Goal: Information Seeking & Learning: Learn about a topic

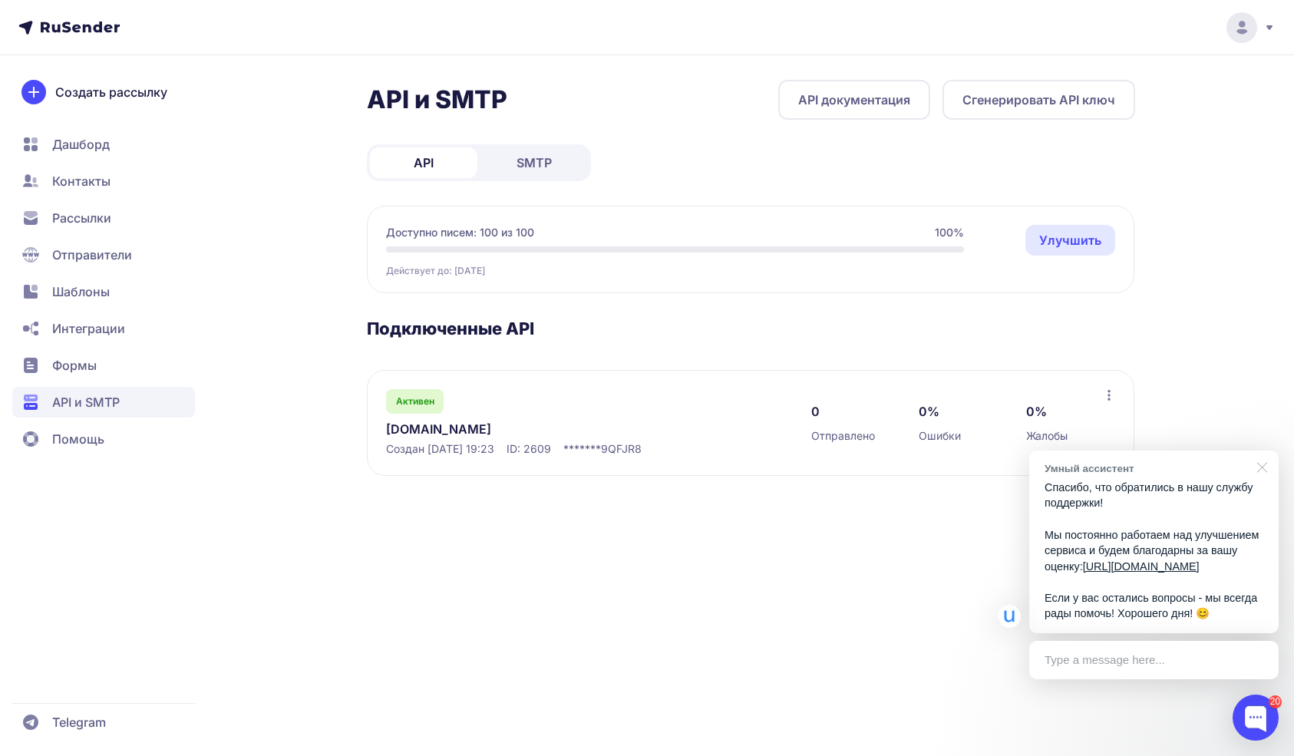
click at [1259, 454] on div at bounding box center [1259, 466] width 38 height 31
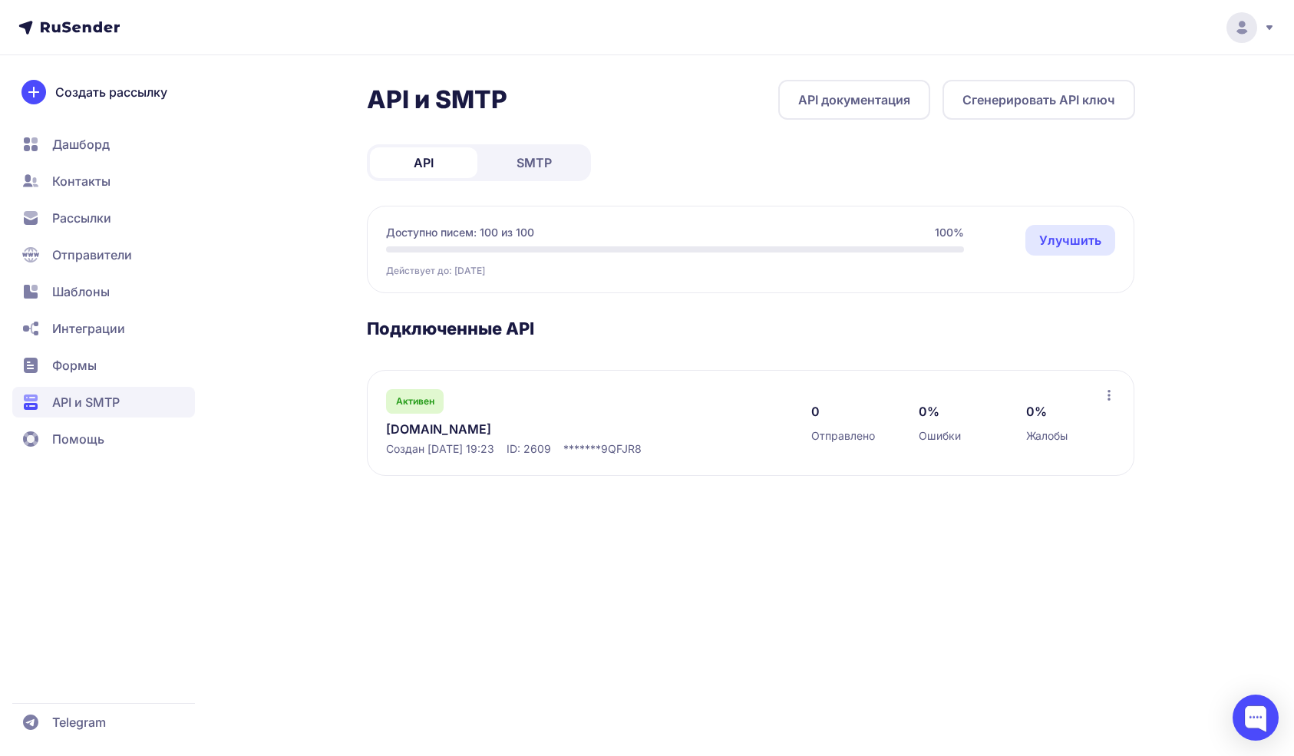
click at [828, 94] on link "API документация" at bounding box center [854, 100] width 152 height 40
click at [1105, 396] on icon at bounding box center [1109, 395] width 12 height 12
click at [1198, 320] on div "API и SMTP API документация Сгенерировать API ключ API SMTP Доступно писем: 100…" at bounding box center [646, 296] width 1105 height 433
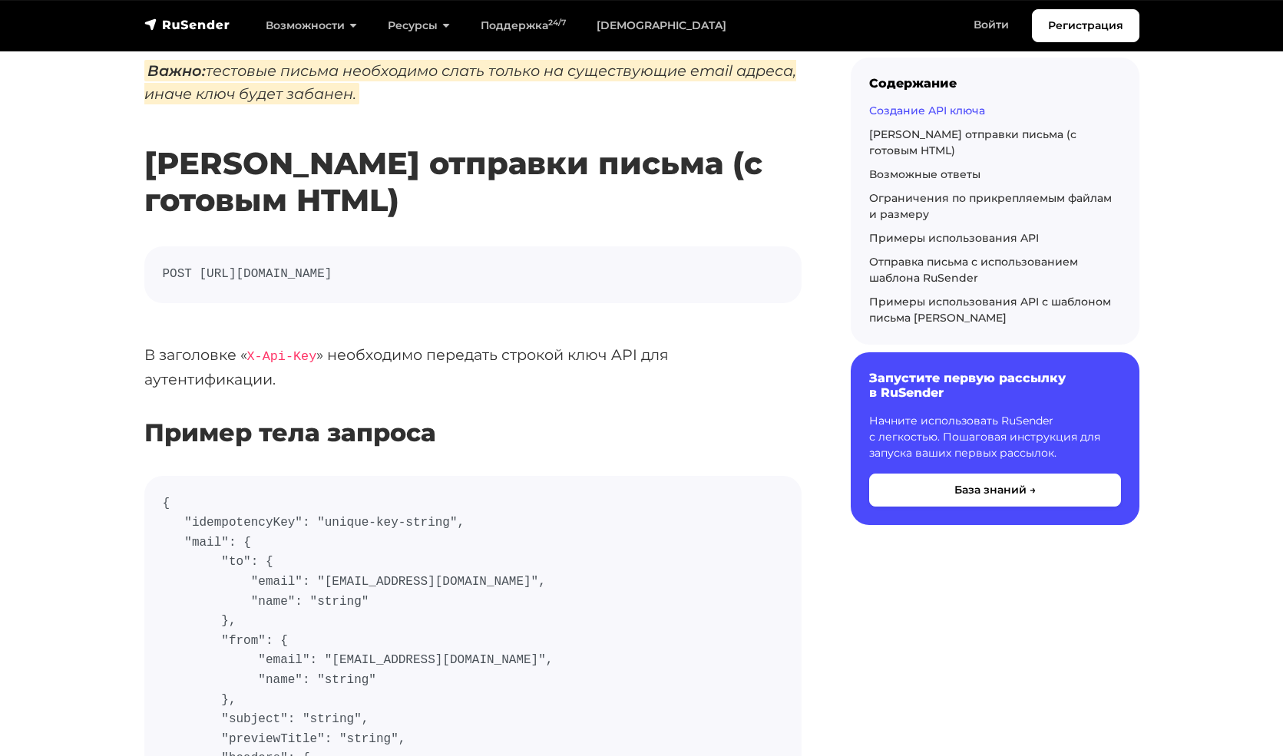
scroll to position [361, 0]
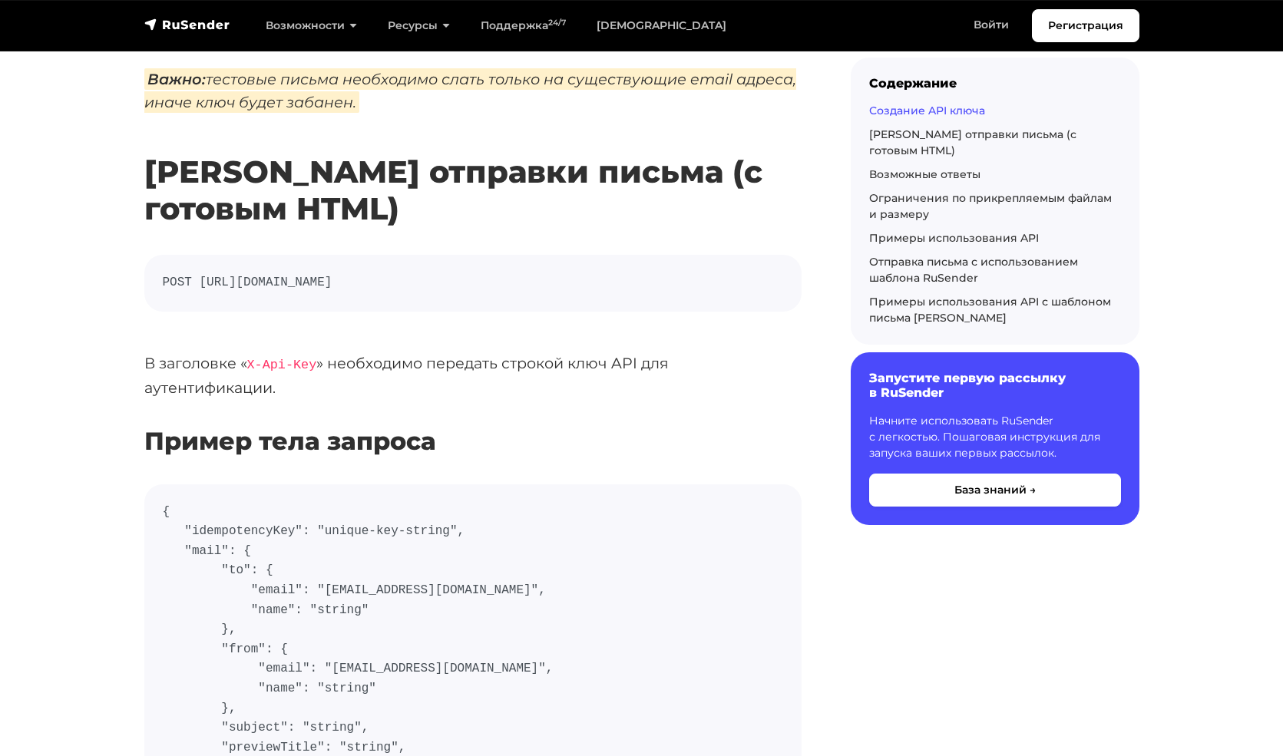
drag, startPoint x: 201, startPoint y: 282, endPoint x: 710, endPoint y: 289, distance: 509.0
click at [710, 289] on code "POST https://api.beta.rusender.ru/api/v1/external-mails/send" at bounding box center [473, 283] width 620 height 20
copy code "https://api.beta.rusender.ru/api/v1/external-mails/send"
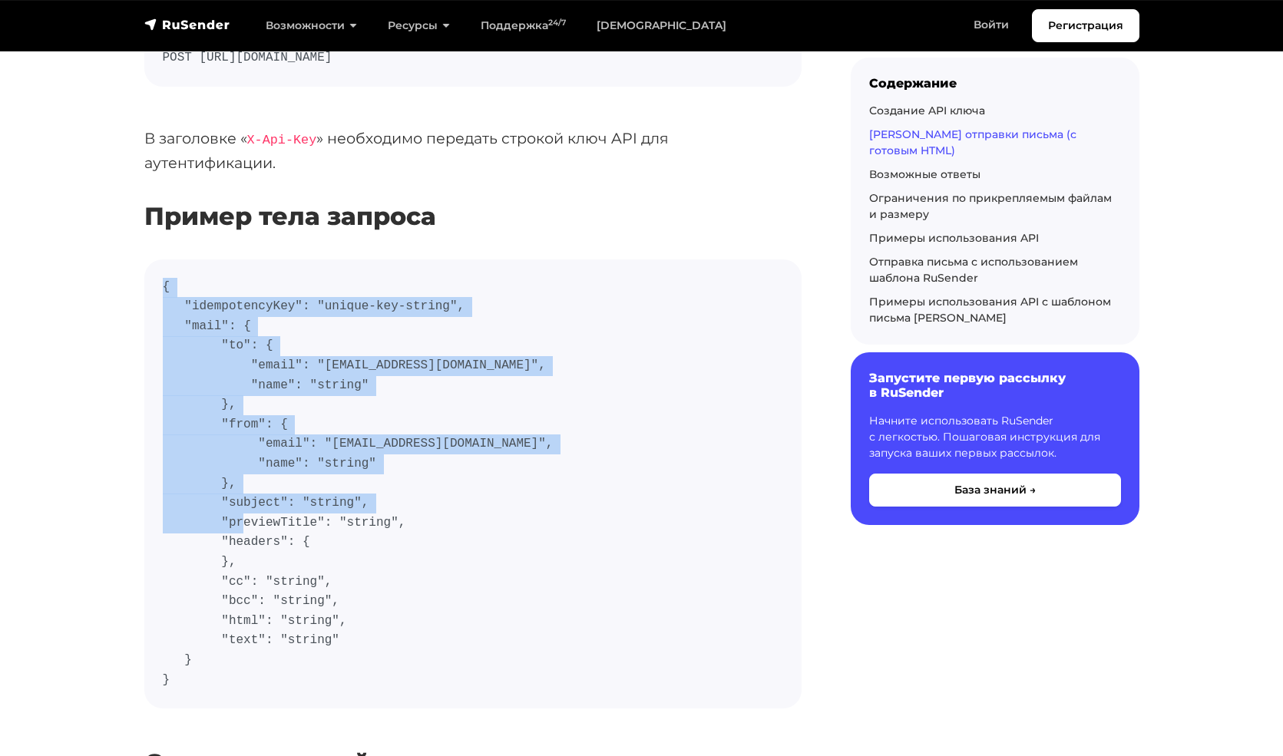
scroll to position [586, 0]
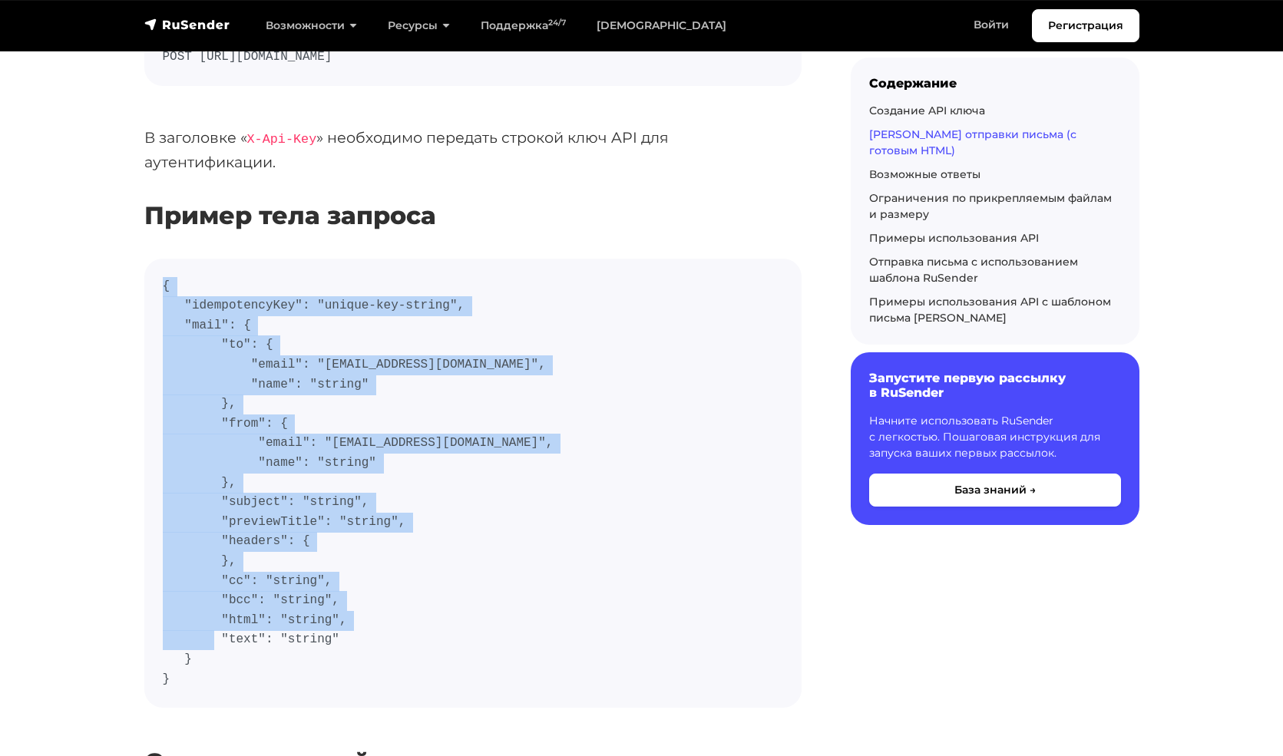
drag, startPoint x: 161, startPoint y: 505, endPoint x: 198, endPoint y: 690, distance: 188.6
click at [198, 690] on pre "{ "idempotencyKey": "unique-key-string", "mail": { "to": { "email": "user@examp…" at bounding box center [472, 483] width 657 height 449
copy code "{ "idempotencyKey": "unique-key-string", "mail": { "to": { "email": "user@examp…"
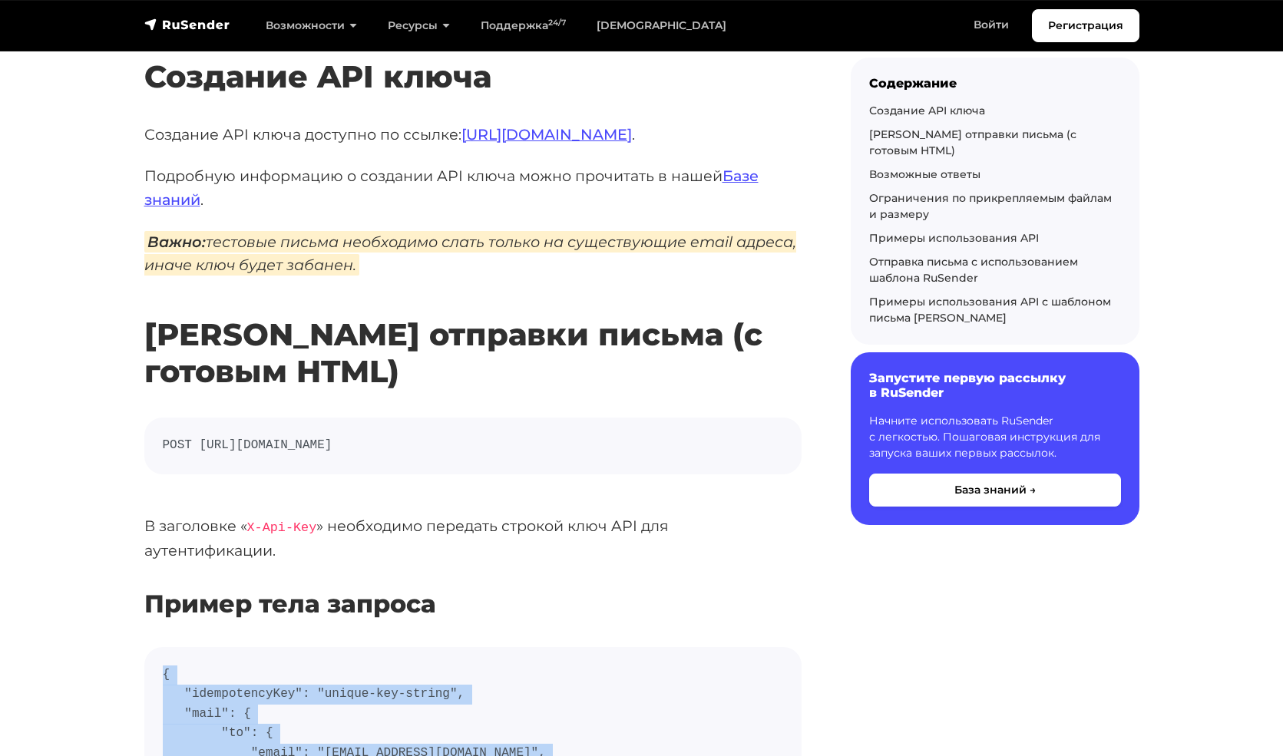
scroll to position [238, 0]
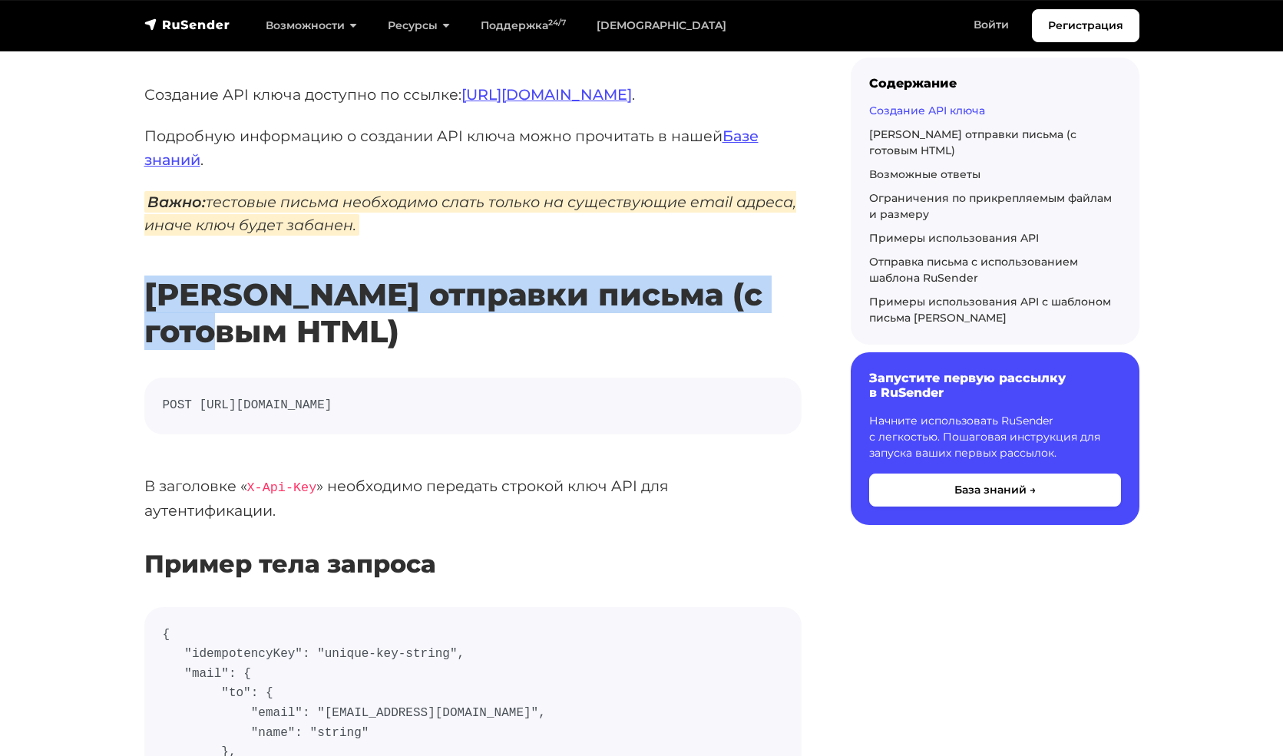
drag, startPoint x: 246, startPoint y: 326, endPoint x: 146, endPoint y: 299, distance: 104.3
click at [146, 299] on h2 "Роут отправки письма (с готовым HTML)" at bounding box center [472, 290] width 657 height 119
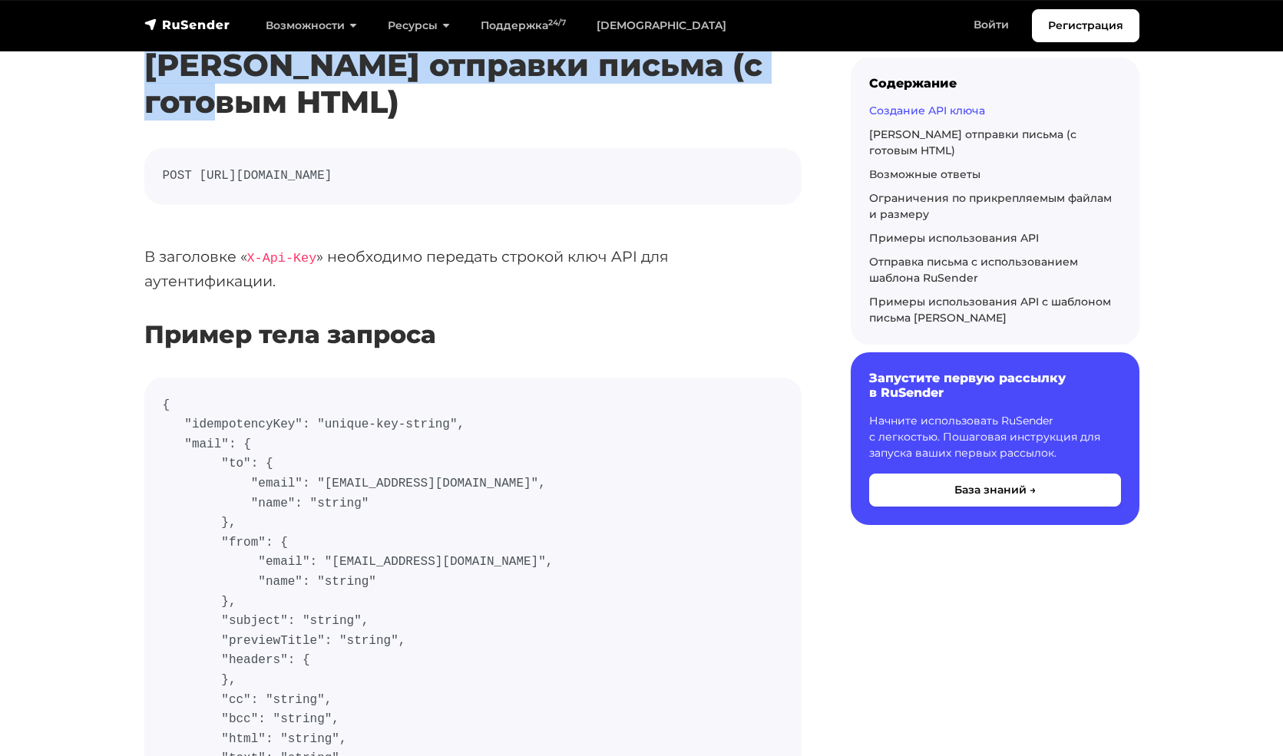
scroll to position [620, 0]
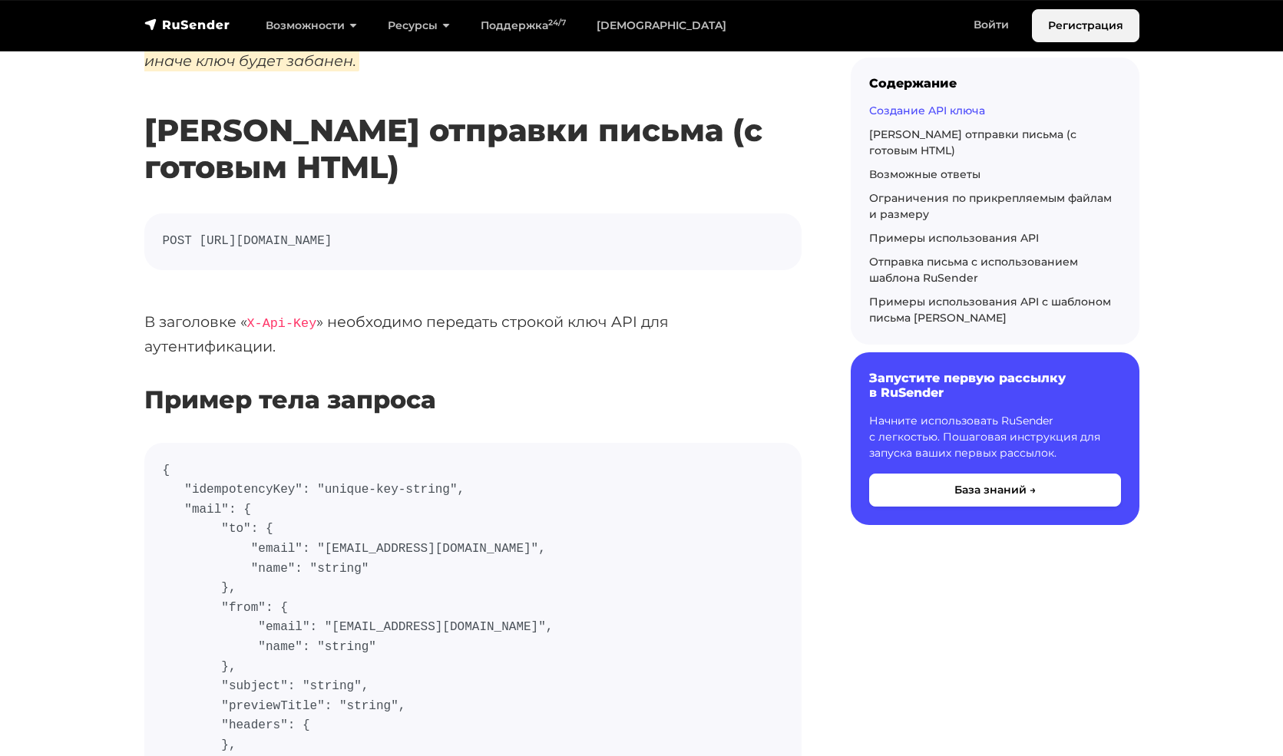
scroll to position [1236, 0]
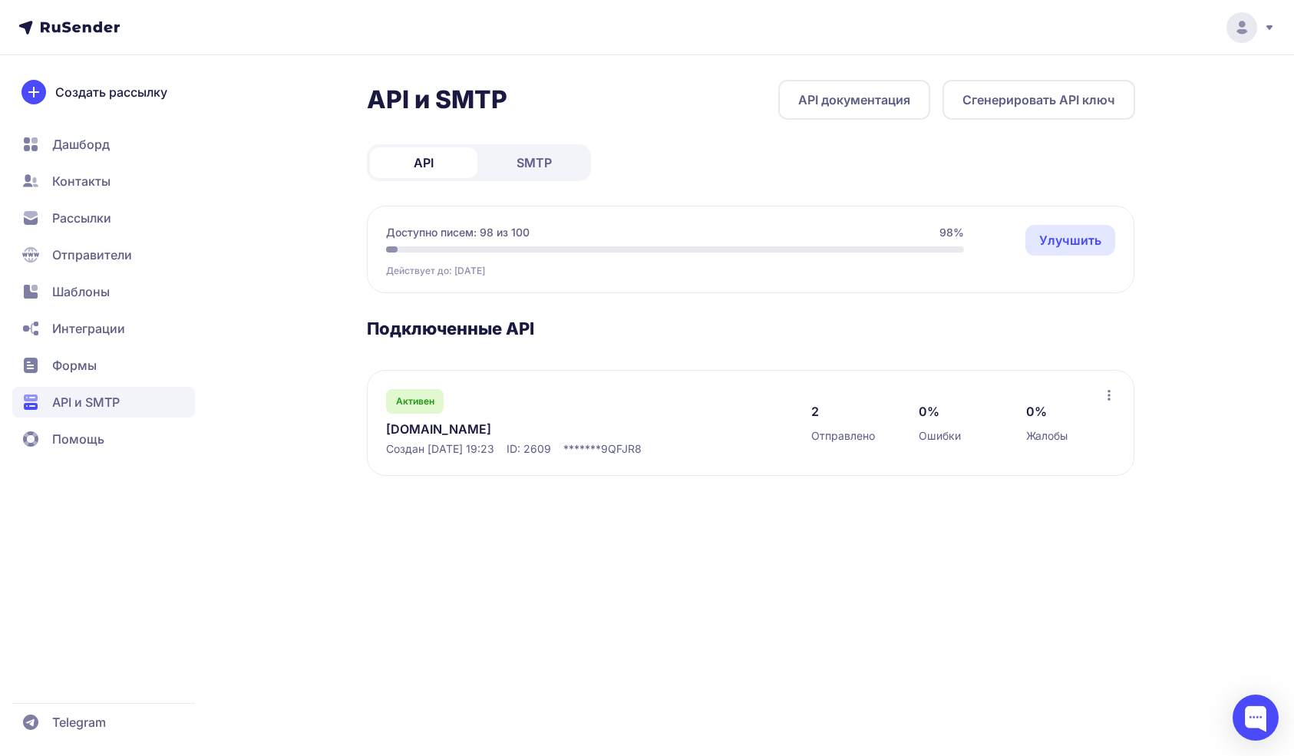
click at [1069, 246] on link "Улучшить" at bounding box center [1071, 240] width 90 height 31
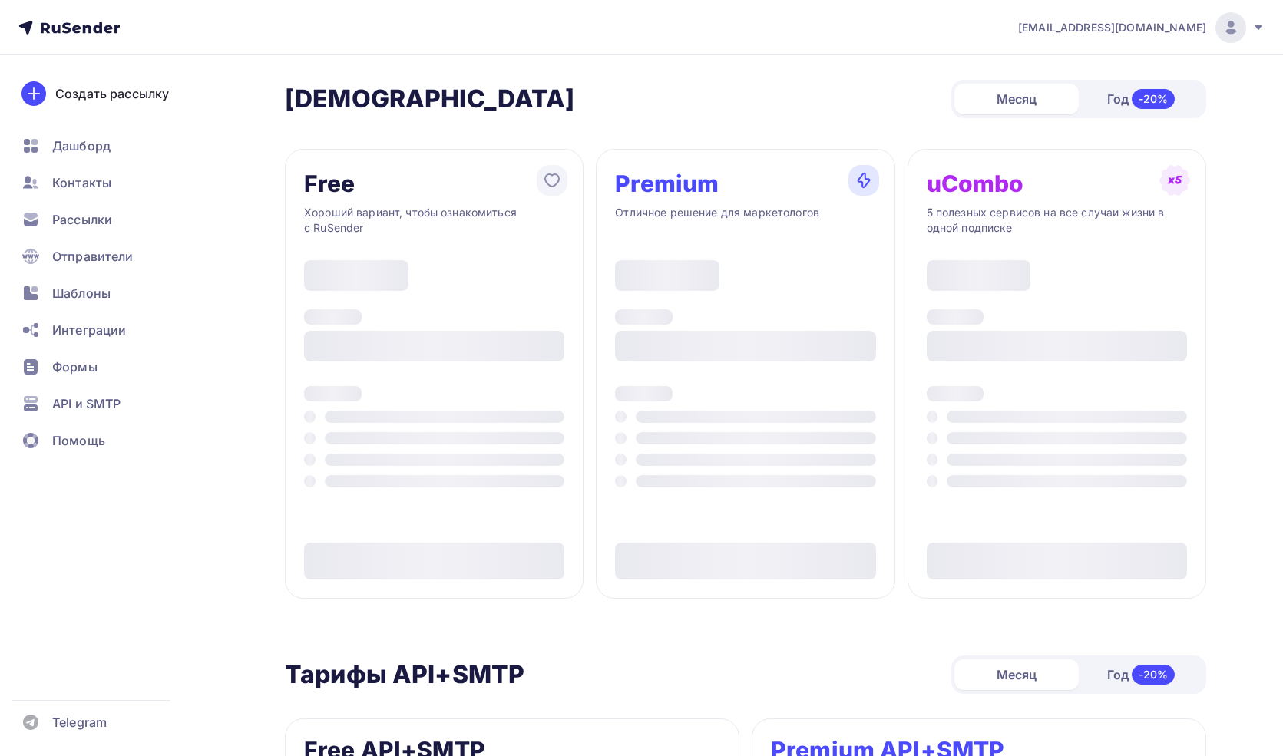
type input "500"
type input "100"
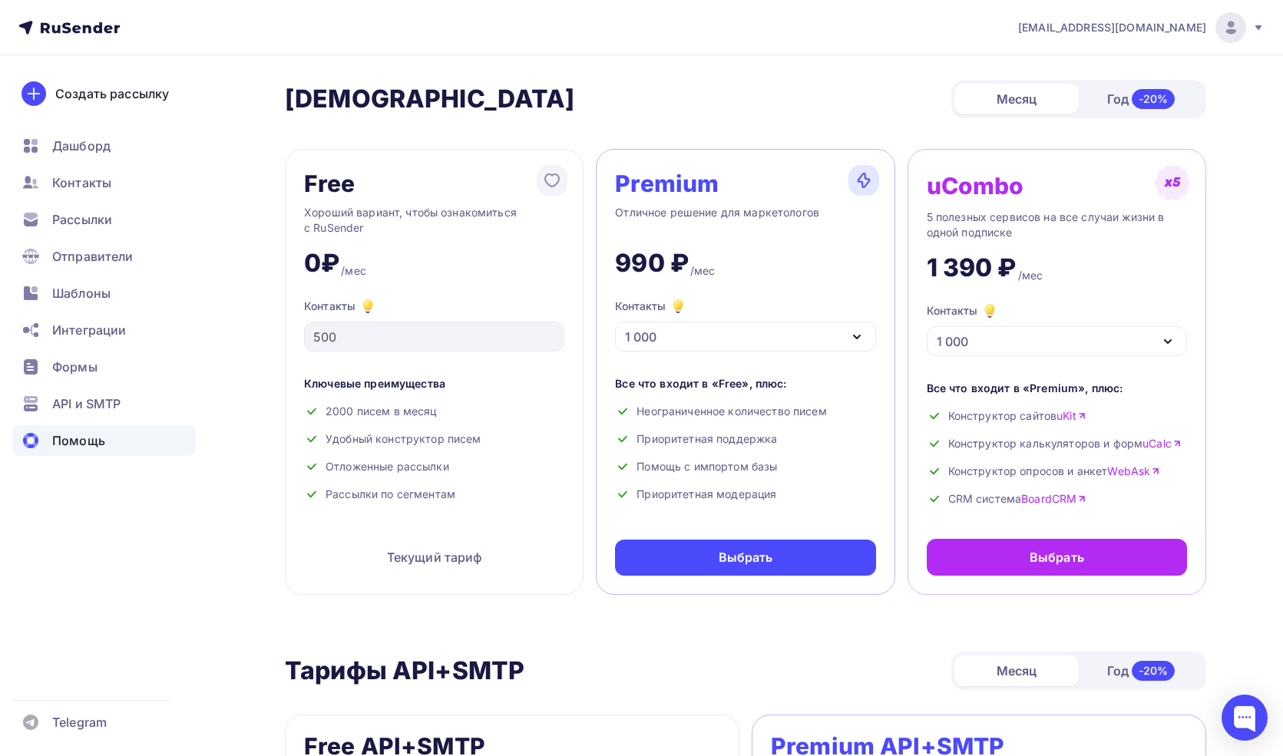
click at [90, 444] on span "Помощь" at bounding box center [78, 440] width 53 height 18
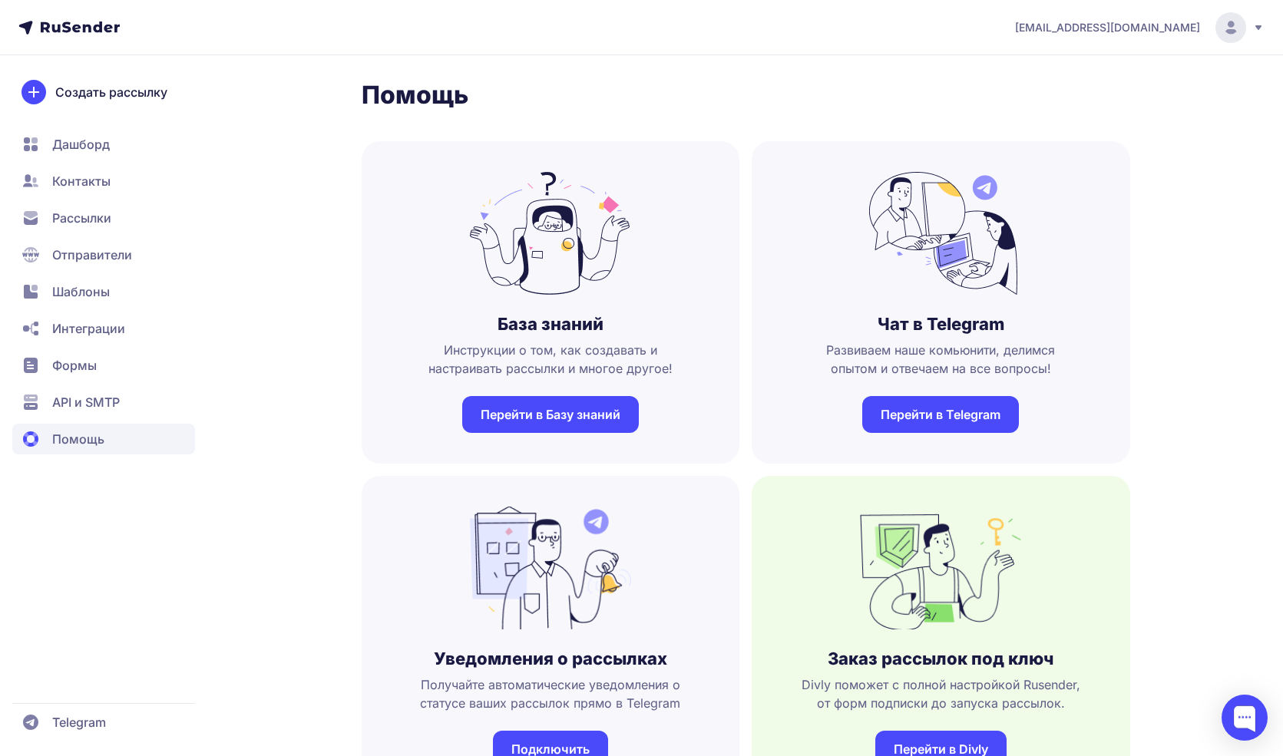
click at [585, 408] on link "Перейти в Базу знаний" at bounding box center [550, 414] width 177 height 37
